Goal: Ask a question

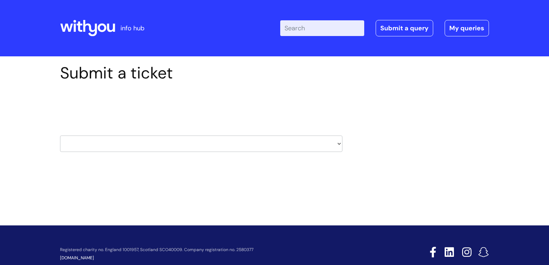
click at [339, 144] on select "HR / People IT and Support Clinical Drug Alerts Finance Accounts Data Support T…" at bounding box center [201, 144] width 282 height 16
click at [188, 174] on div "Submit a ticket Select issue type HR / People IT and Support Clinical Drug Aler…" at bounding box center [201, 119] width 293 height 111
click at [289, 93] on div "Select issue type HR / People IT and Support Clinical Drug Alerts Finance Accou…" at bounding box center [201, 126] width 282 height 74
click at [341, 144] on select "HR / People IT and Support Clinical Drug Alerts Finance Accounts Data Support T…" at bounding box center [201, 144] width 282 height 16
click at [409, 149] on div "Submit a ticket Select issue type HR / People IT and Support Clinical Drug Aler…" at bounding box center [274, 119] width 439 height 111
